Goal: Task Accomplishment & Management: Complete application form

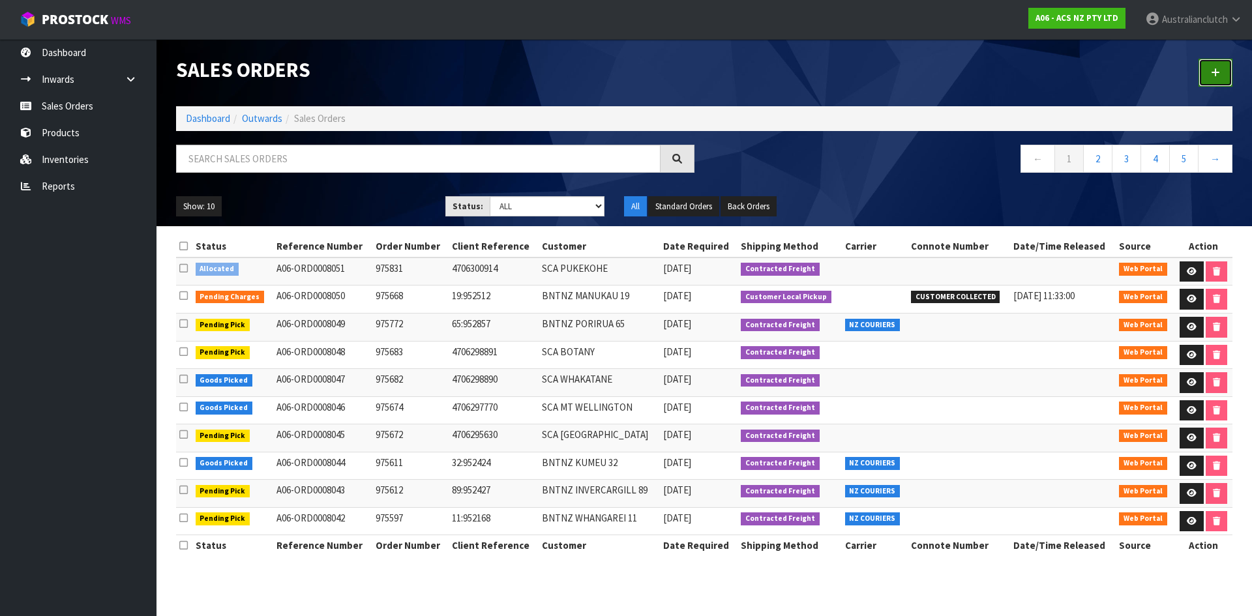
click at [1203, 70] on link at bounding box center [1215, 73] width 34 height 28
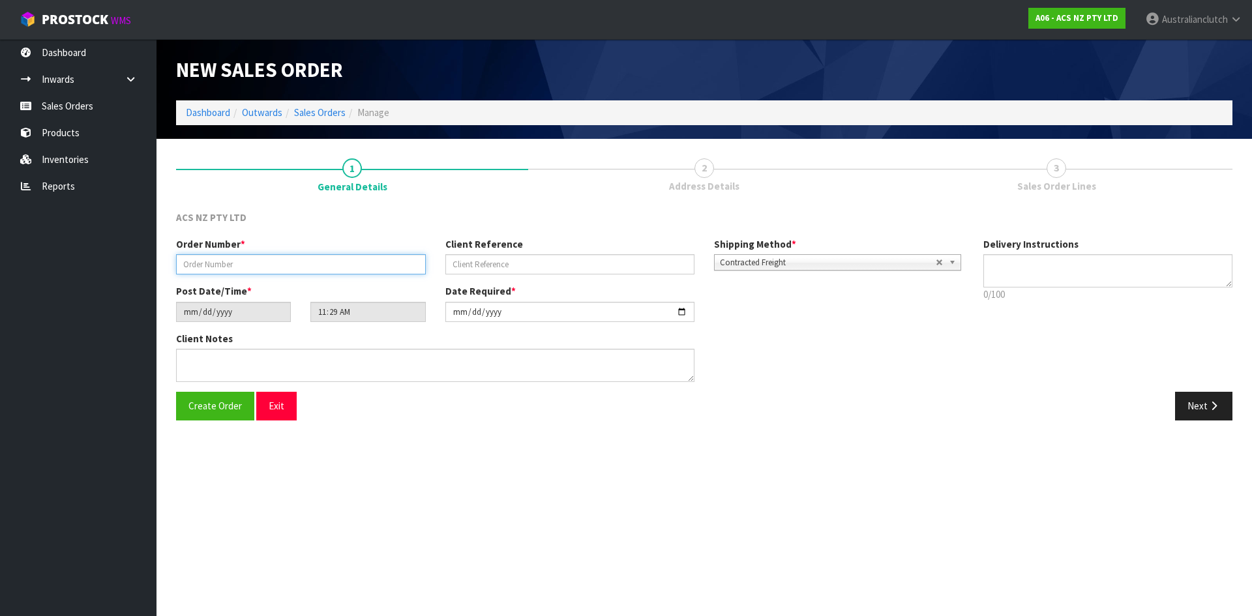
click at [376, 269] on input "text" at bounding box center [301, 264] width 250 height 20
paste input "975866"
type input "975866"
click at [670, 261] on input "text" at bounding box center [570, 264] width 250 height 20
paste input "4706300579"
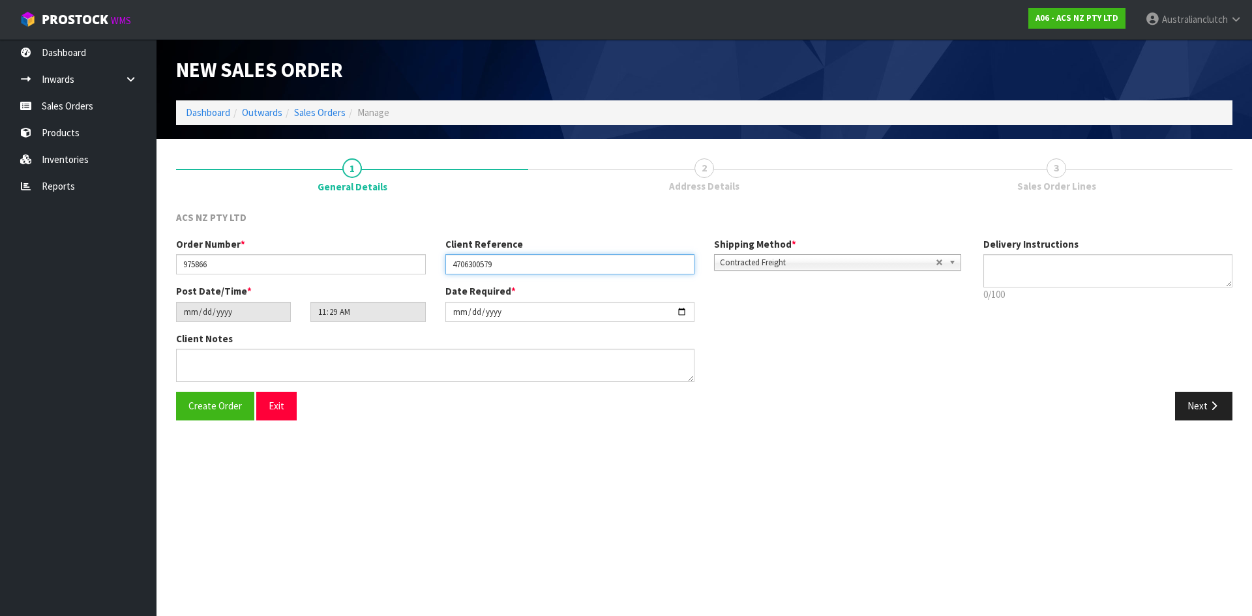
type input "4706300579"
click at [1115, 258] on textarea at bounding box center [1108, 270] width 250 height 33
type textarea "NZC PLEASE"
click at [1217, 406] on icon "button" at bounding box center [1213, 406] width 12 height 10
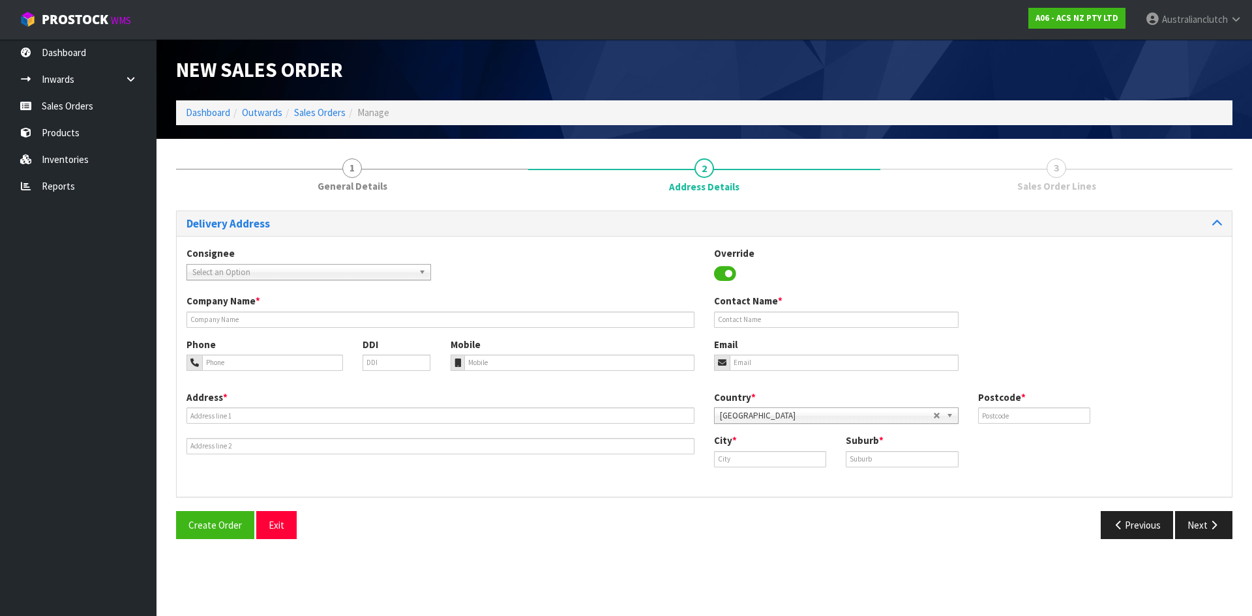
click at [264, 272] on span "Select an Option" at bounding box center [302, 273] width 221 height 16
type input "7027"
click at [227, 303] on li "7027 - SCA DUNEDIN" at bounding box center [309, 309] width 238 height 16
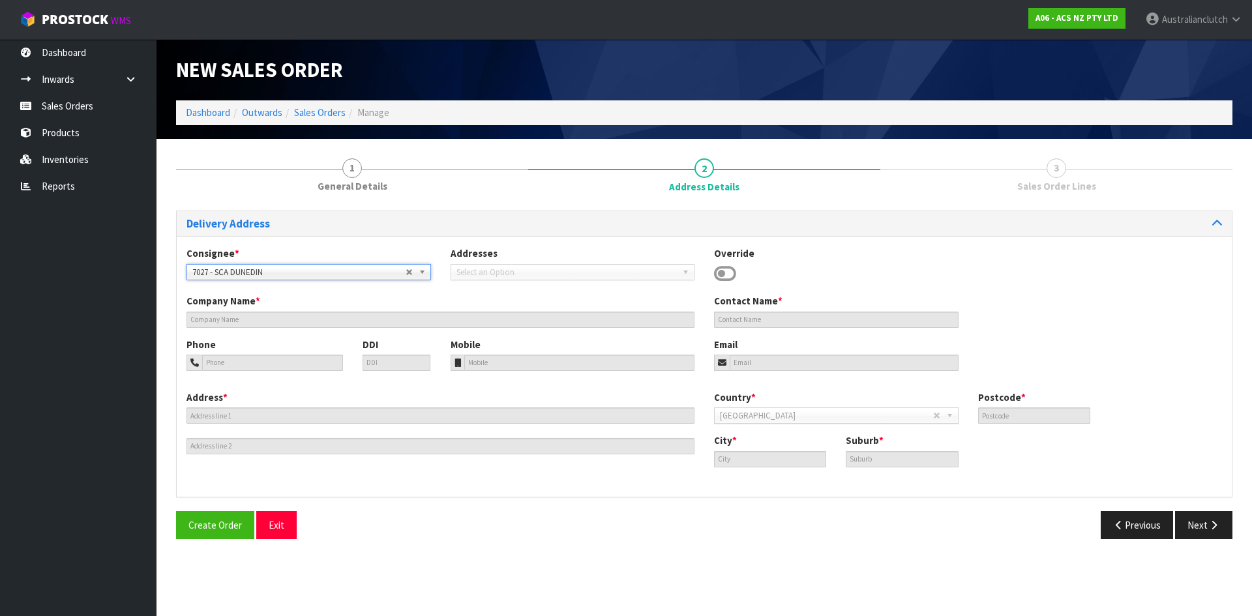
type input "SCA DUNEDIN"
type input "03 4772590"
type input "[EMAIL_ADDRESS][DOMAIN_NAME]"
type input "[STREET_ADDRESS]"
type input "9016"
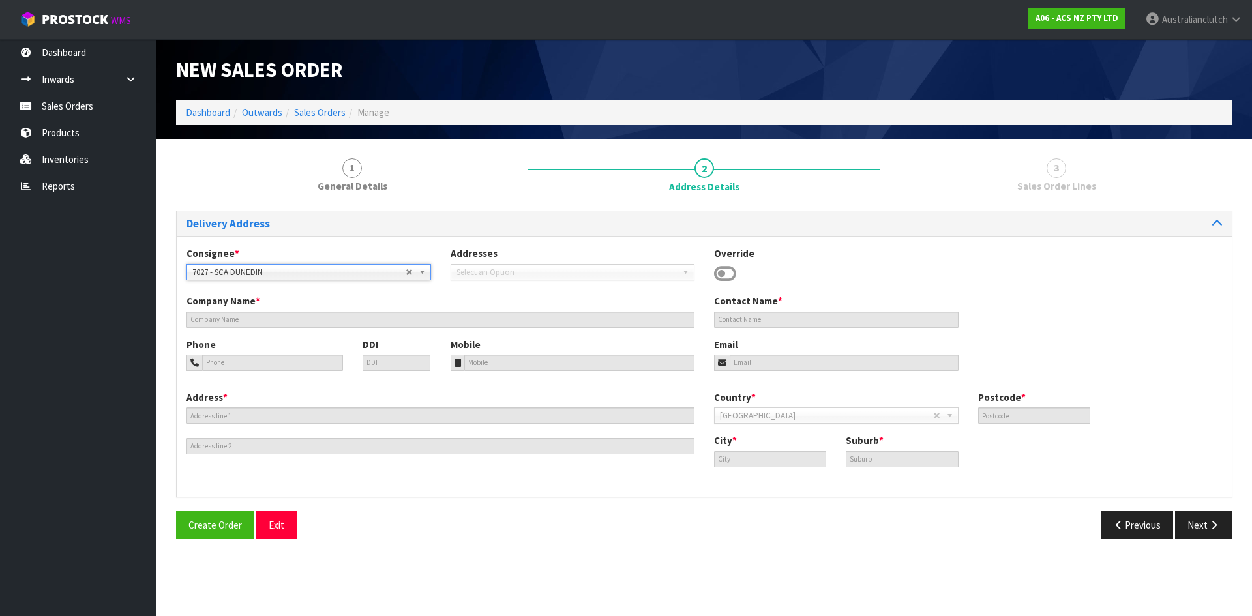
type input "Dunedin"
type input "[GEOGRAPHIC_DATA]"
drag, startPoint x: 1196, startPoint y: 529, endPoint x: 1039, endPoint y: 510, distance: 158.2
click at [1196, 529] on button "Next" at bounding box center [1203, 525] width 57 height 28
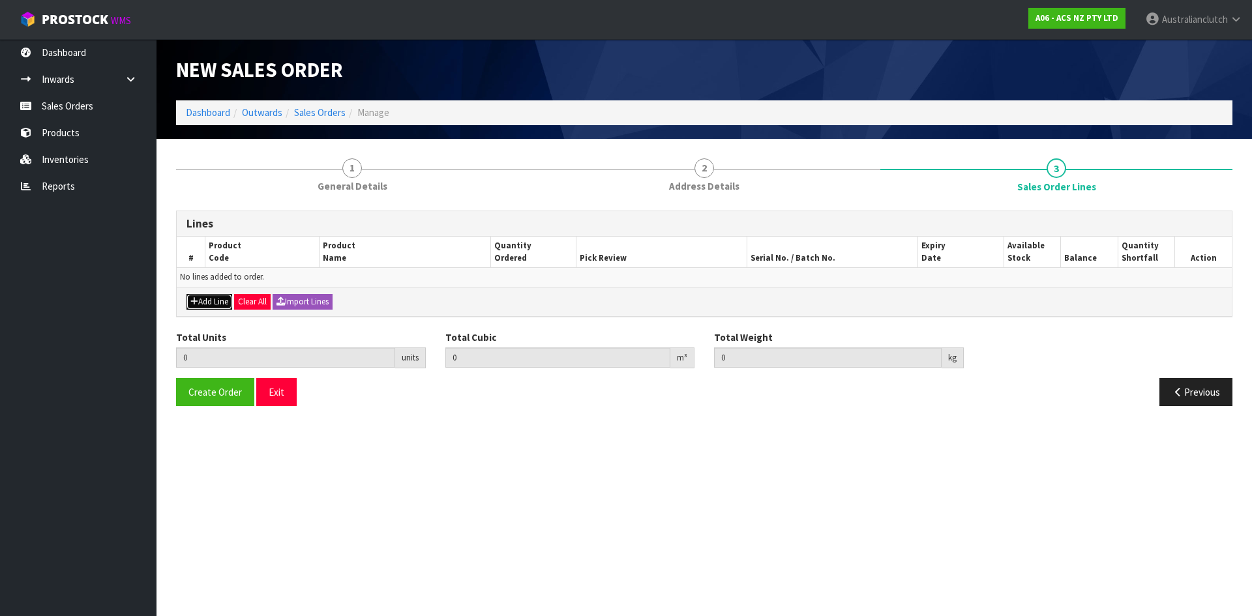
click at [210, 301] on button "Add Line" at bounding box center [209, 302] width 46 height 16
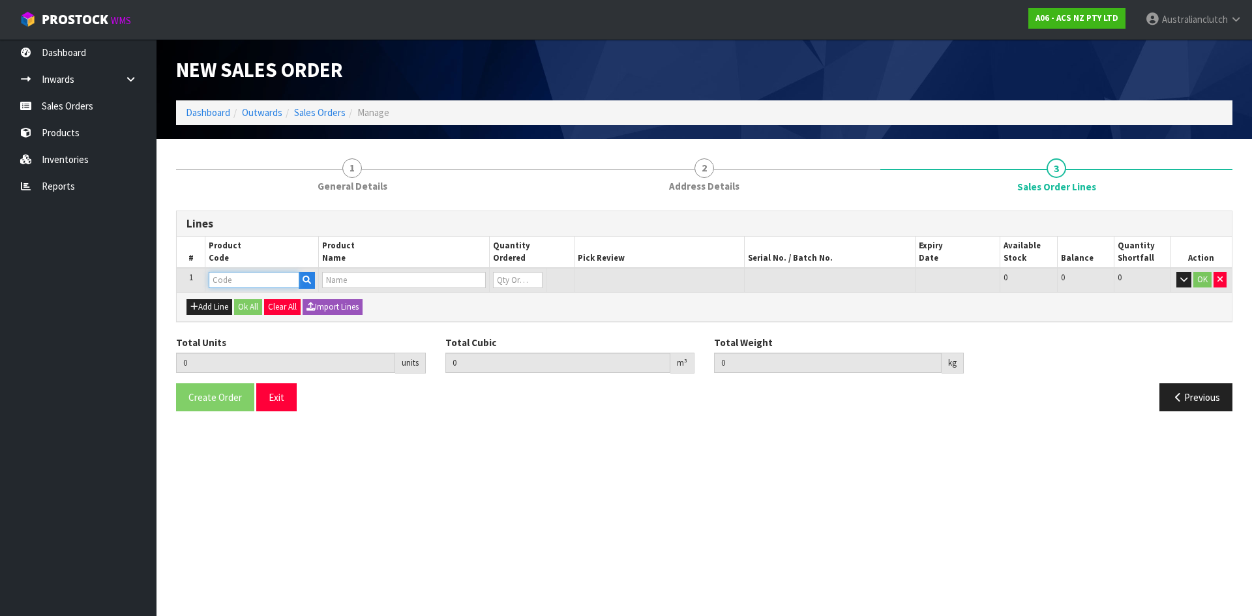
click at [241, 272] on input "text" at bounding box center [254, 280] width 91 height 16
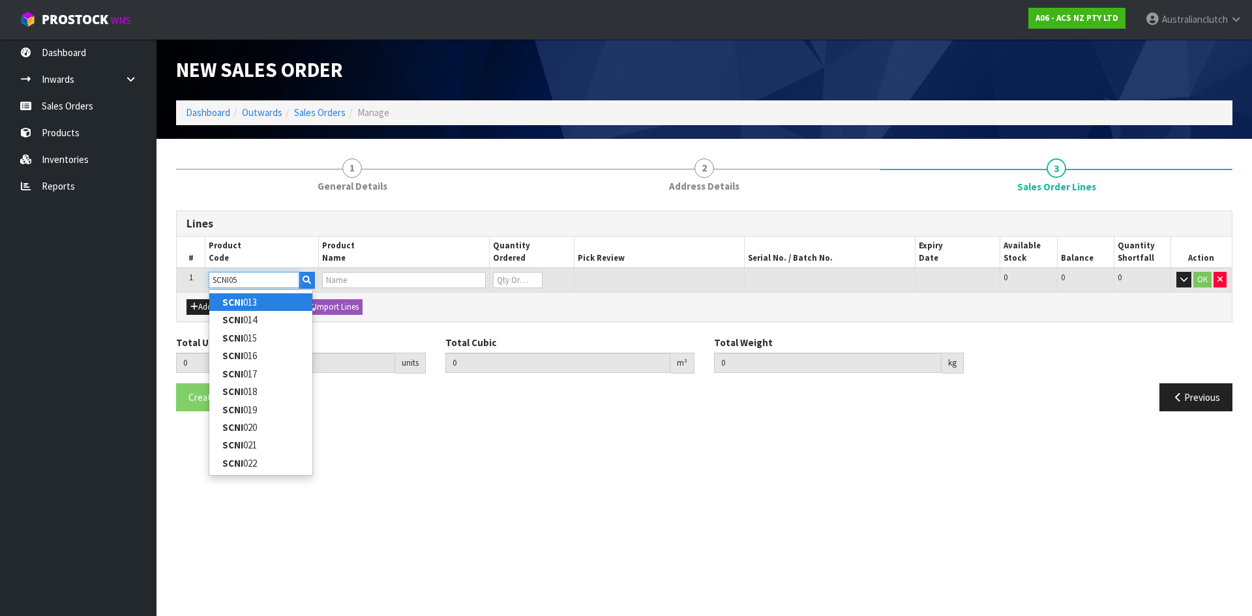
type input "SCNI056"
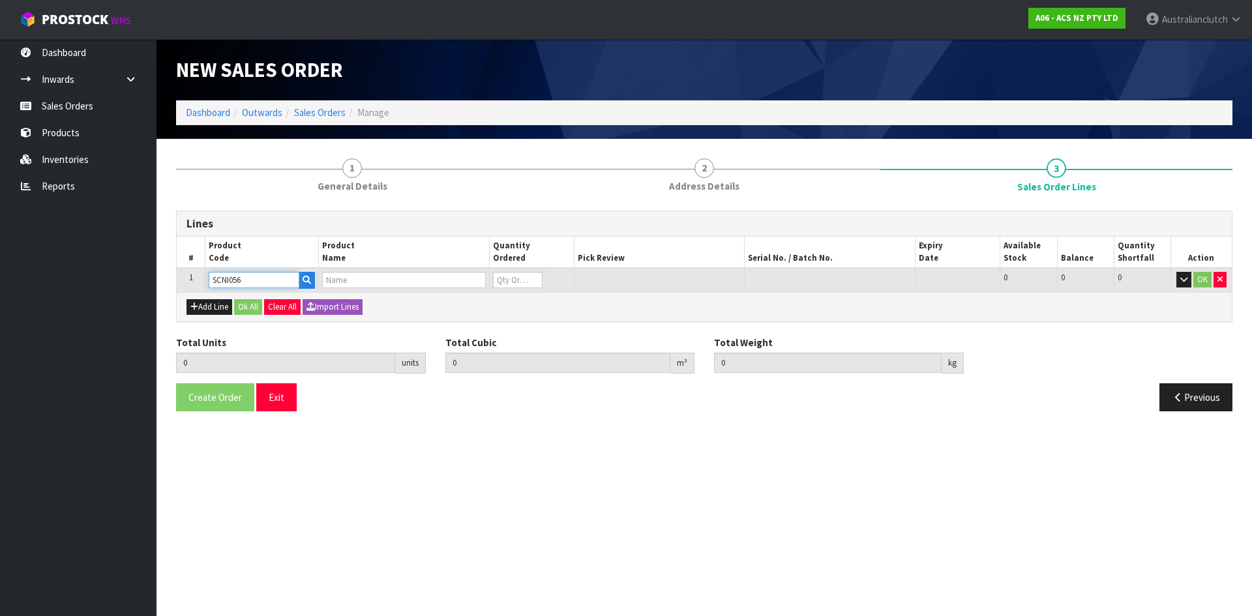
type input "0.000000"
type input "0.000"
type input "CLUTCH S/CYL NISSAN 19.05MM (3/4")"
type input "0"
type input "SCNI056"
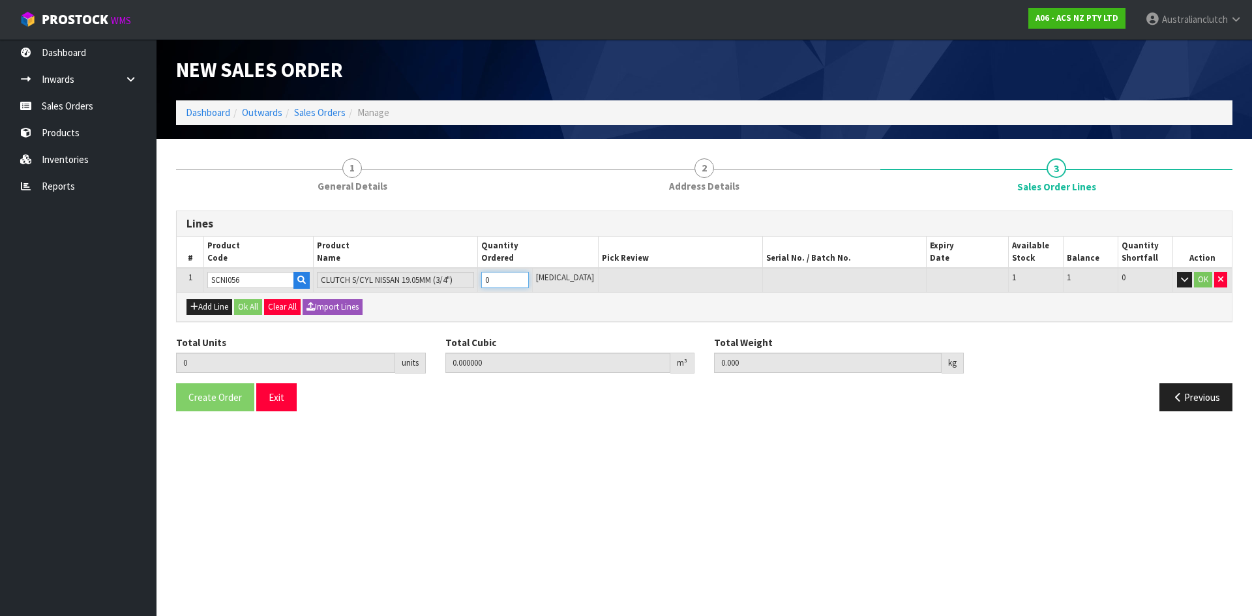
type input "1"
type input "0.002981"
type input "0.55"
type input "1"
click at [529, 278] on input "1" at bounding box center [505, 280] width 48 height 16
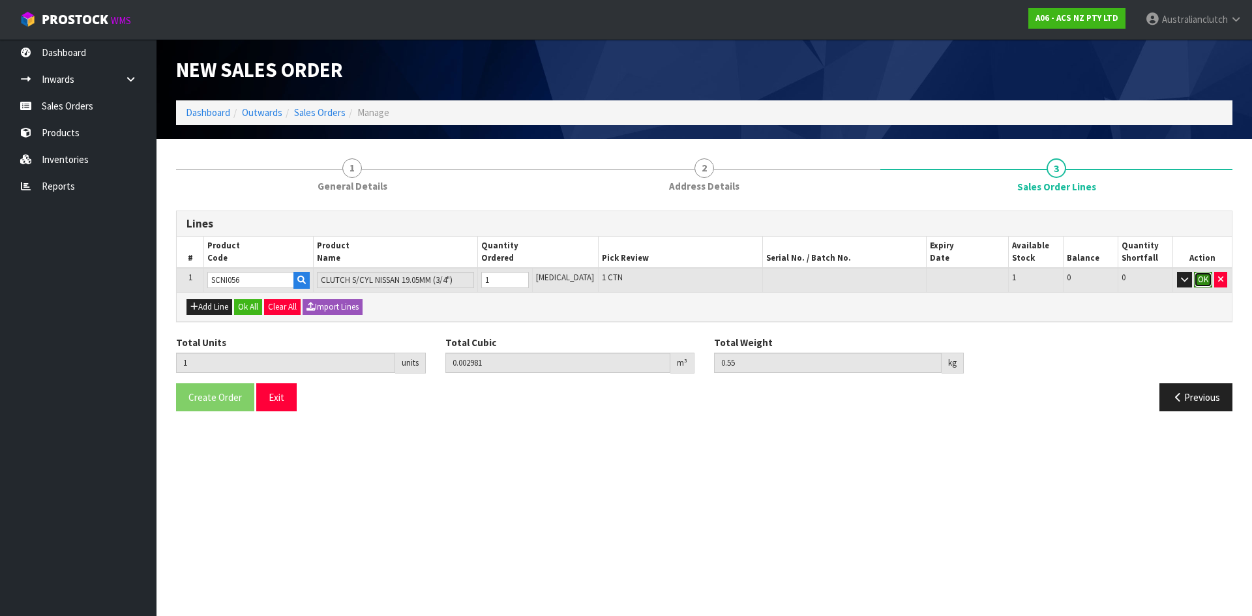
click at [1204, 277] on button "OK" at bounding box center [1203, 280] width 18 height 16
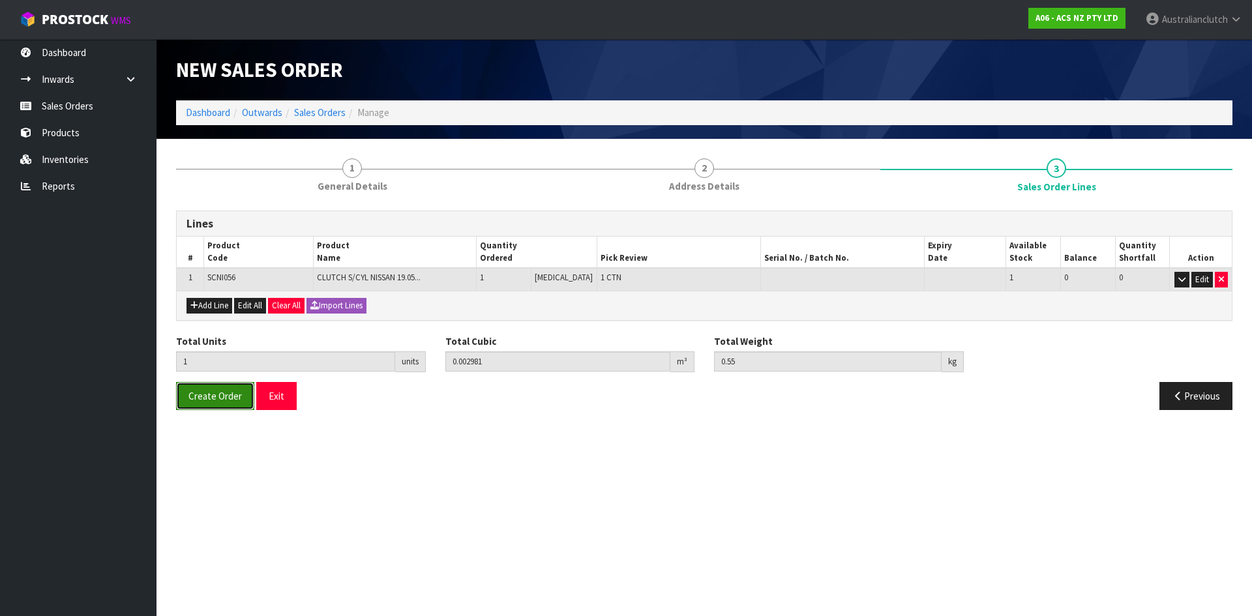
click at [228, 391] on span "Create Order" at bounding box center [214, 396] width 53 height 12
